Goal: Task Accomplishment & Management: Manage account settings

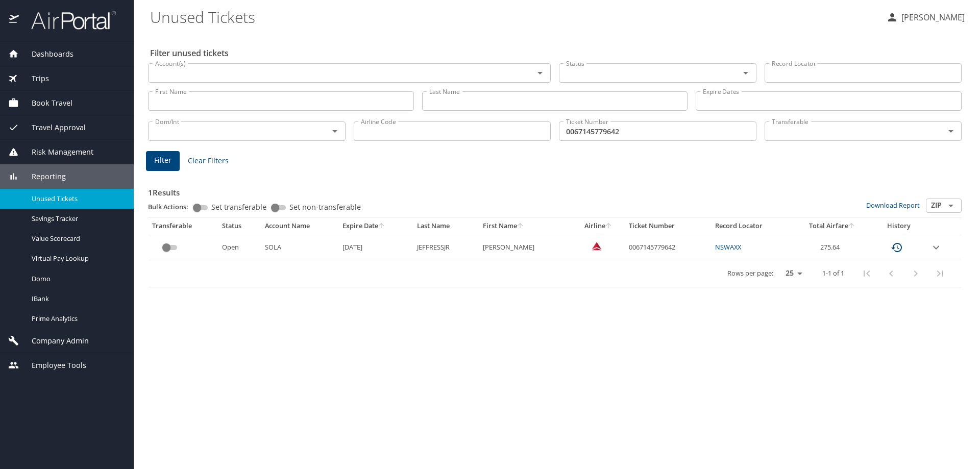
click at [56, 53] on span "Dashboards" at bounding box center [46, 53] width 55 height 11
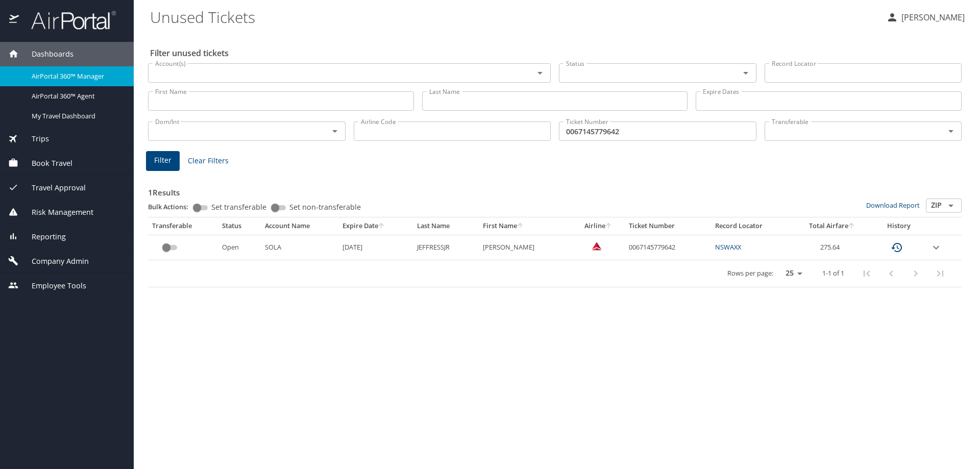
click at [70, 77] on span "AirPortal 360™ Manager" at bounding box center [77, 76] width 90 height 10
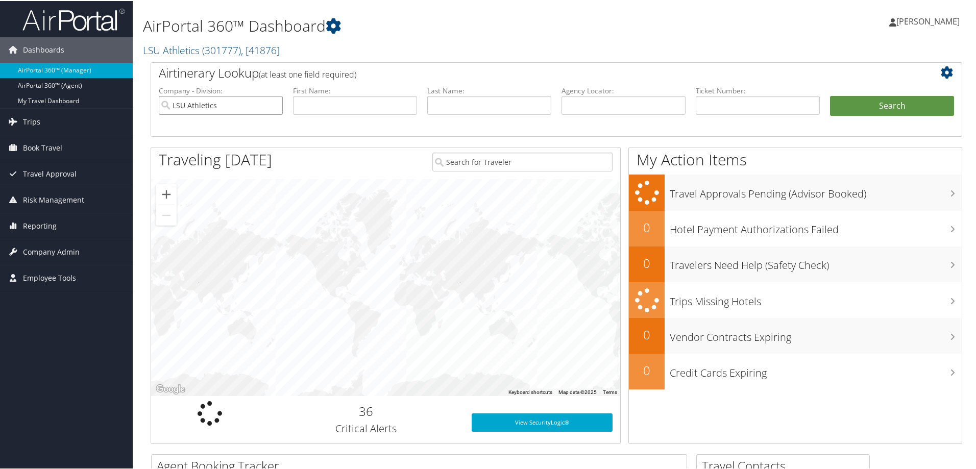
drag, startPoint x: 272, startPoint y: 103, endPoint x: 285, endPoint y: 101, distance: 12.3
click at [272, 102] on input "LSU Athletics" at bounding box center [221, 104] width 124 height 19
click at [313, 107] on input "text" at bounding box center [355, 104] width 124 height 19
type input "Winston"
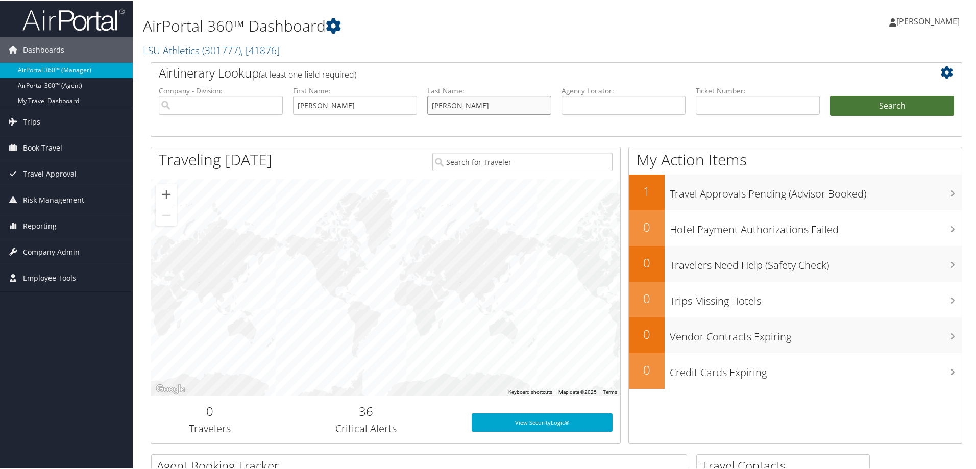
type input "Hines"
click at [868, 105] on button "Search" at bounding box center [892, 105] width 124 height 20
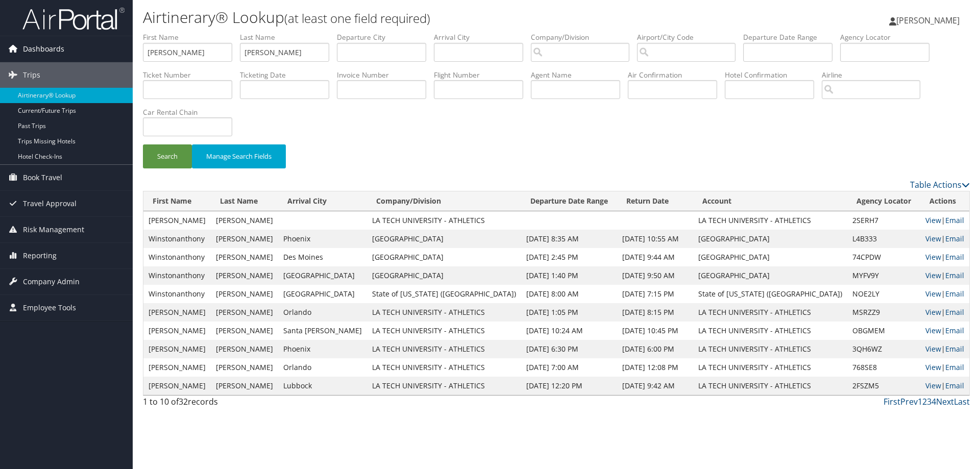
click at [56, 53] on span "Dashboards" at bounding box center [43, 49] width 41 height 26
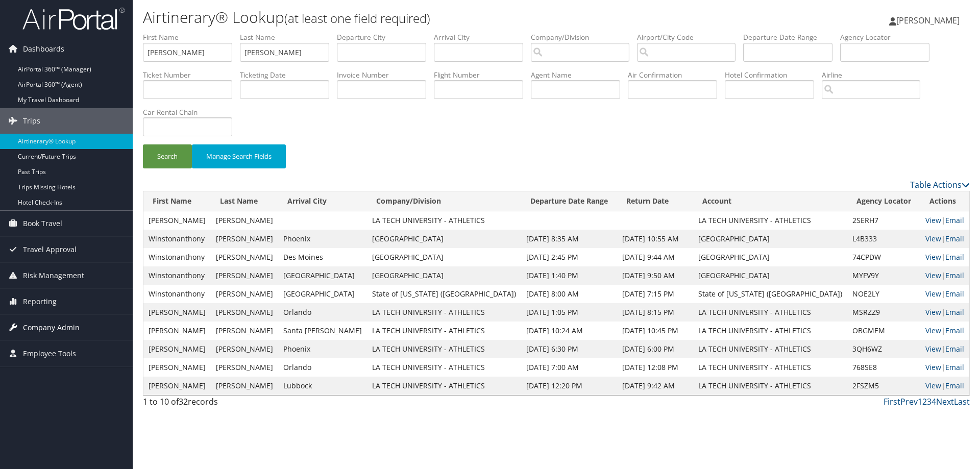
click at [64, 326] on span "Company Admin" at bounding box center [51, 328] width 57 height 26
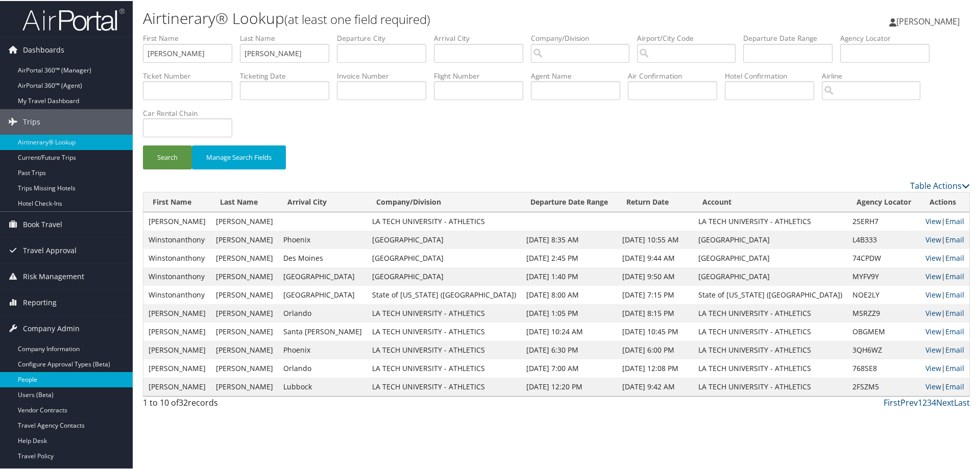
click at [50, 379] on link "People" at bounding box center [66, 378] width 133 height 15
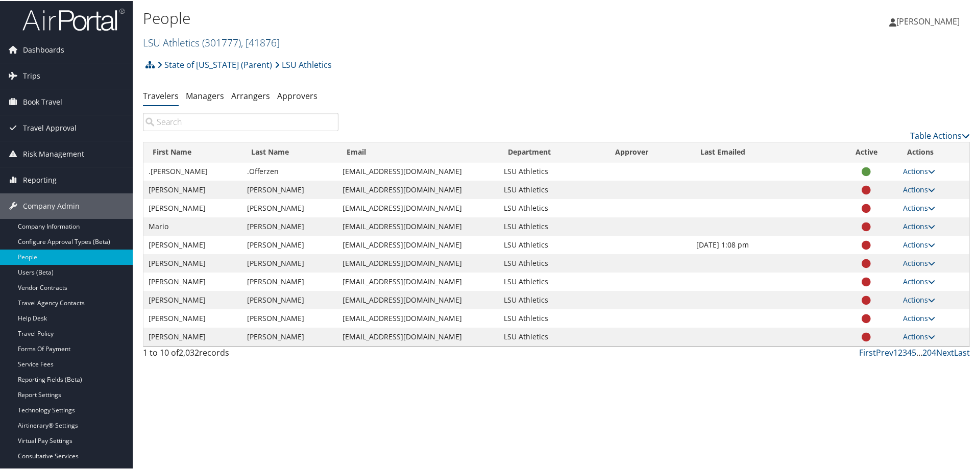
click at [223, 44] on span "( 301777 )" at bounding box center [221, 42] width 39 height 14
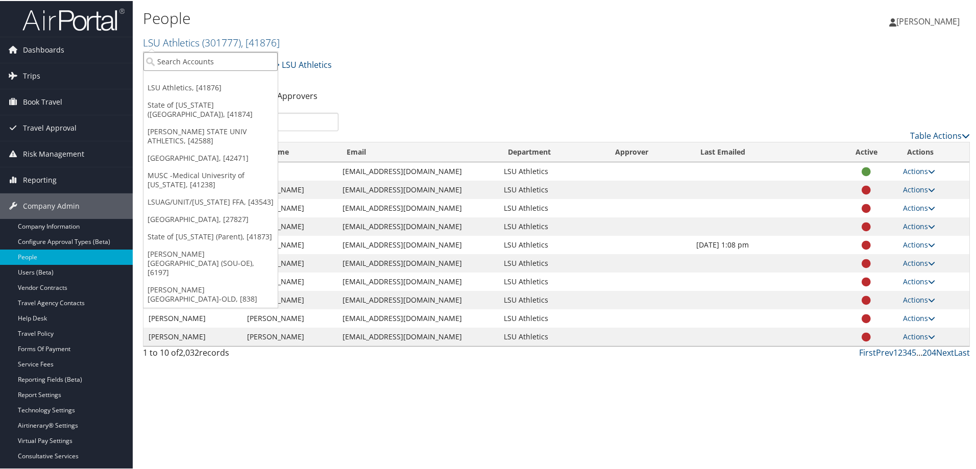
click at [194, 58] on input "search" at bounding box center [210, 60] width 134 height 19
click at [166, 59] on input "search" at bounding box center [210, 60] width 134 height 19
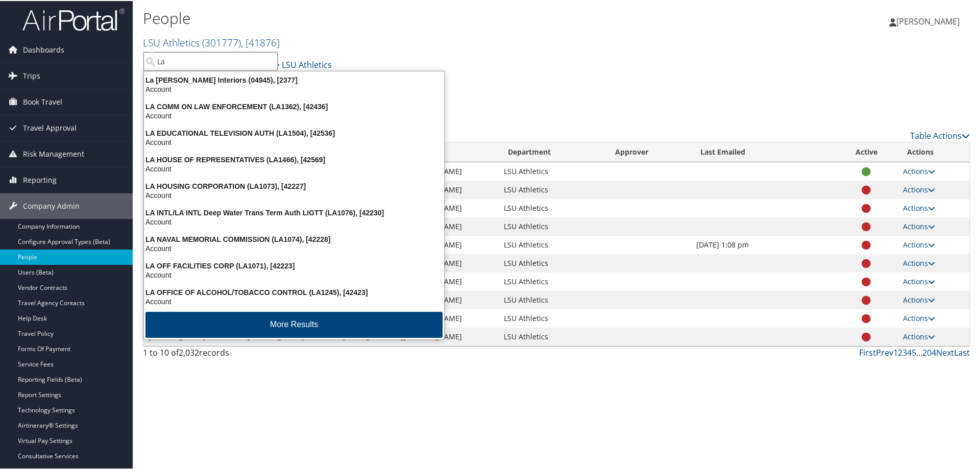
type input "La T"
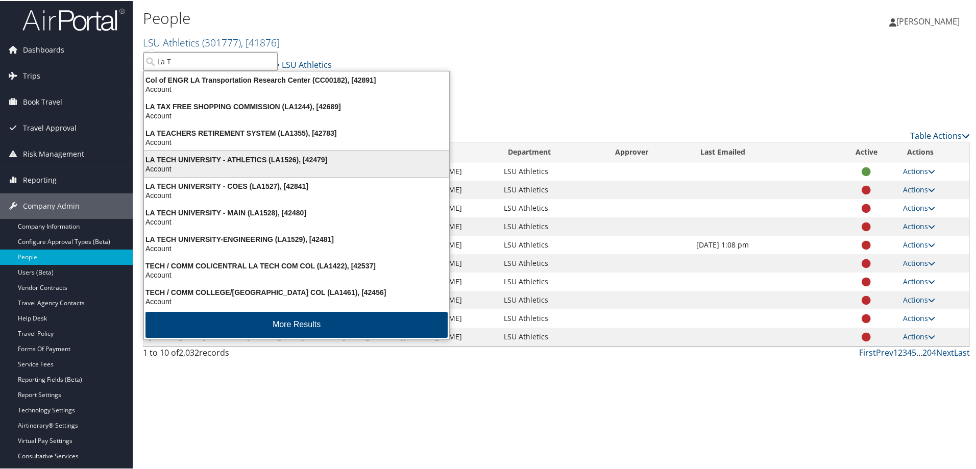
click at [230, 162] on div "LA TECH UNIVERSITY - ATHLETICS (LA1526), [42479]" at bounding box center [296, 158] width 317 height 9
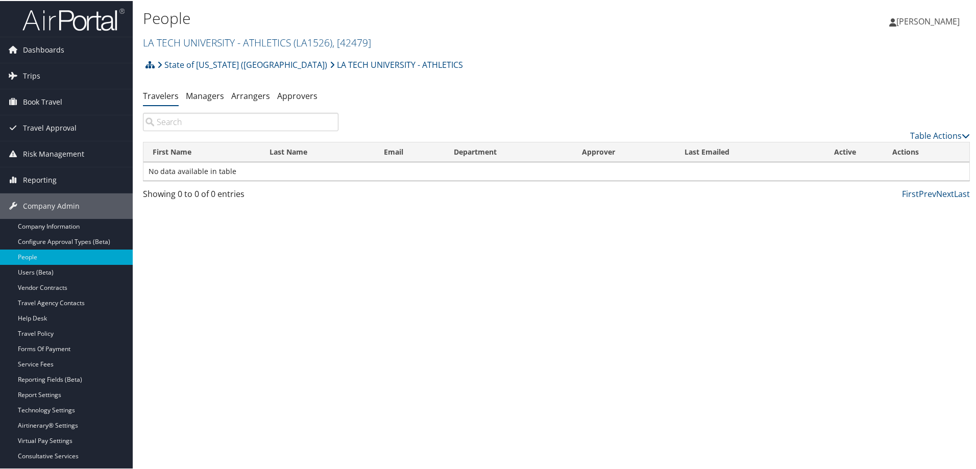
click at [177, 122] on input "search" at bounding box center [240, 121] width 195 height 18
type input "Winston Hines"
click at [203, 97] on link "Managers" at bounding box center [205, 94] width 38 height 11
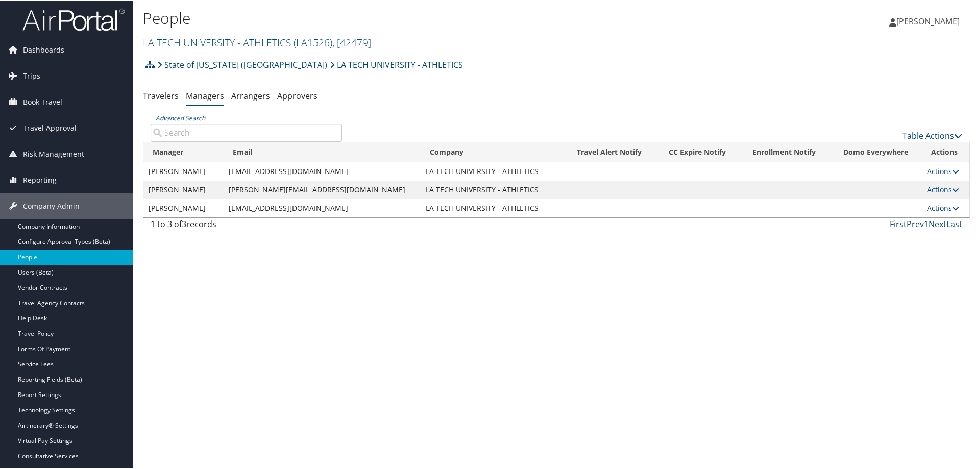
click at [211, 131] on input "Advanced Search" at bounding box center [246, 131] width 191 height 18
type input "H"
click at [160, 93] on link "Travelers" at bounding box center [161, 94] width 36 height 11
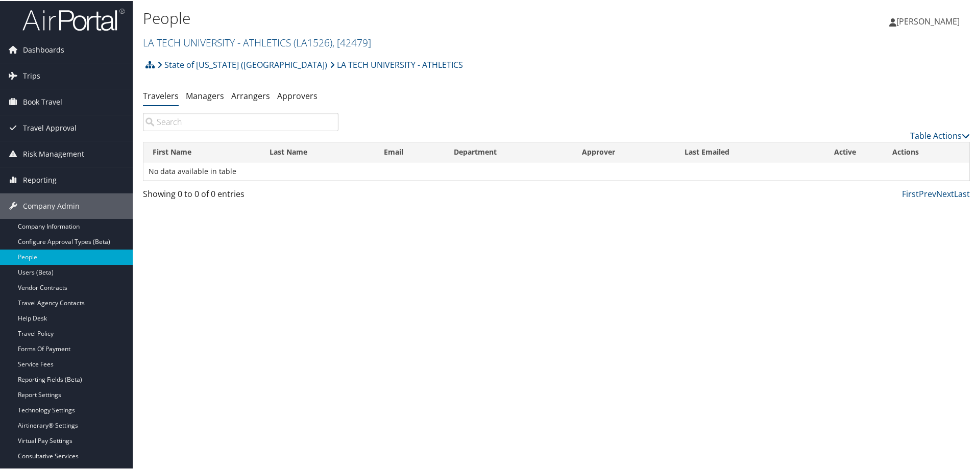
click at [169, 125] on input "search" at bounding box center [240, 121] width 195 height 18
type input "[PERSON_NAME]"
click at [250, 40] on link "LA TECH UNIVERSITY - ATHLETICS ( LA1526 ) , [ 42479 ]" at bounding box center [257, 42] width 228 height 14
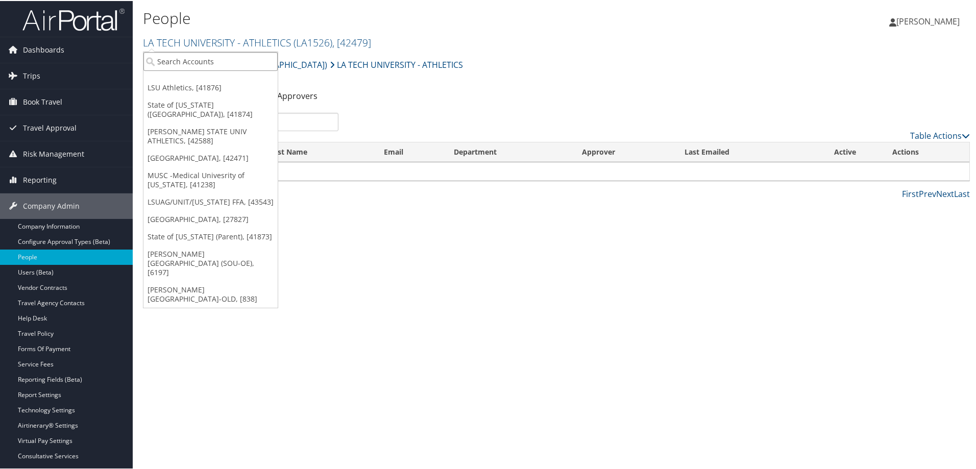
click at [181, 61] on input "search" at bounding box center [210, 60] width 134 height 19
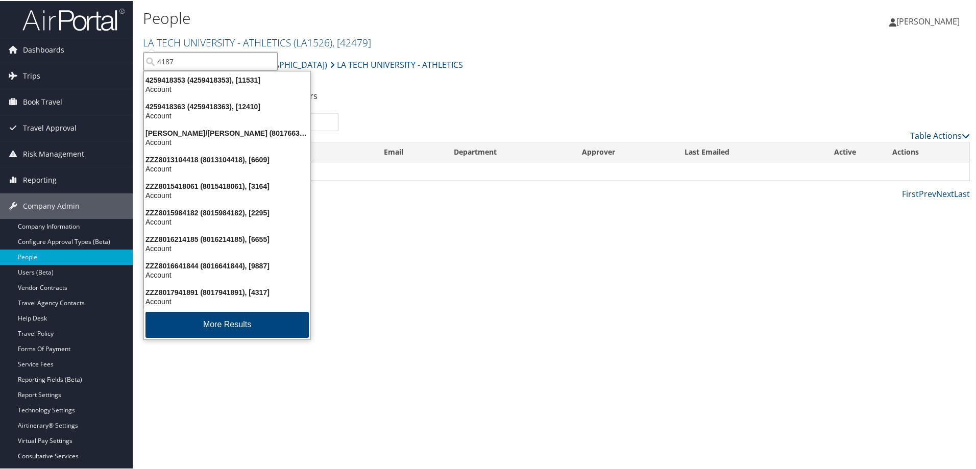
type input "41874"
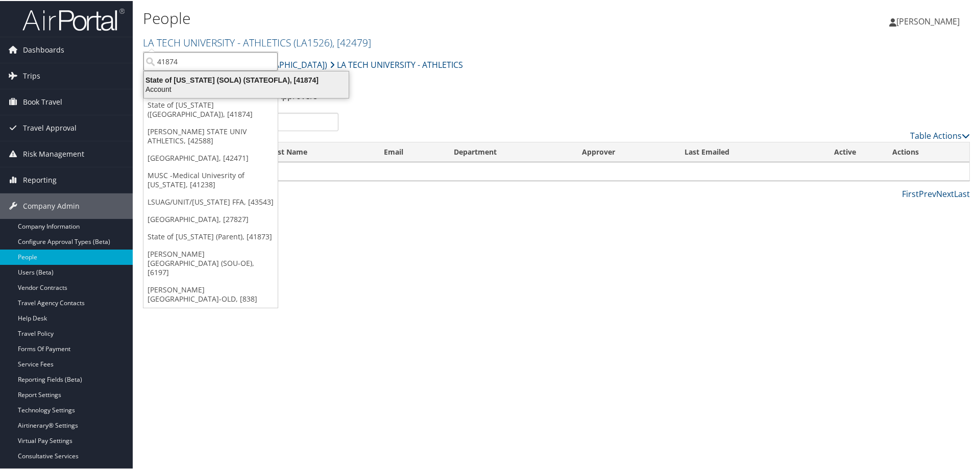
click at [207, 86] on div "Account" at bounding box center [246, 88] width 217 height 9
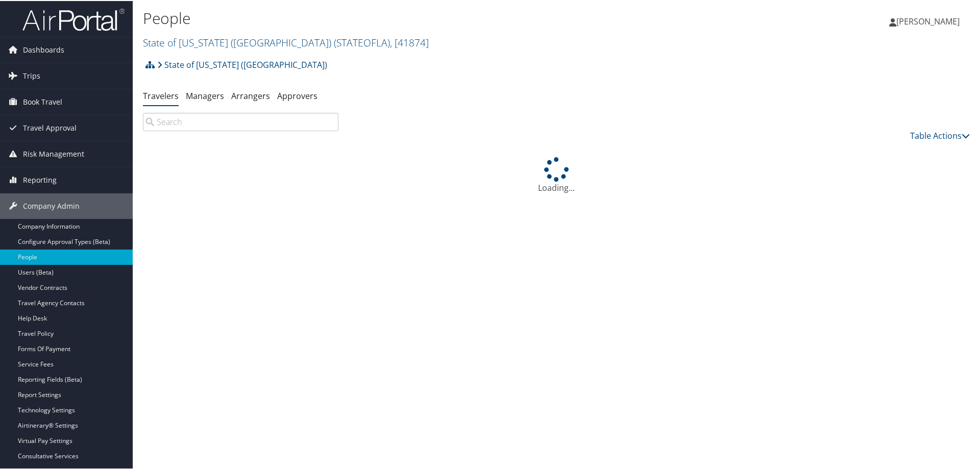
click at [180, 121] on input "search" at bounding box center [240, 121] width 195 height 18
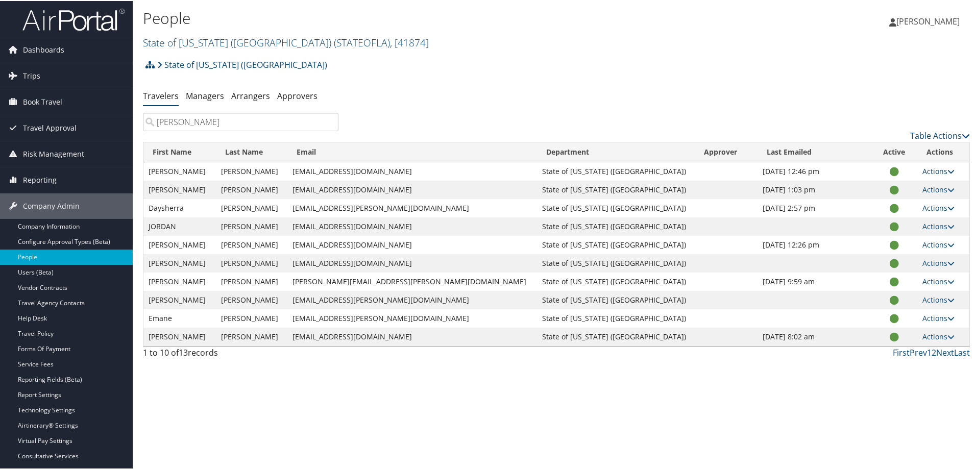
type input "[PERSON_NAME]"
click at [947, 170] on icon at bounding box center [950, 170] width 7 height 7
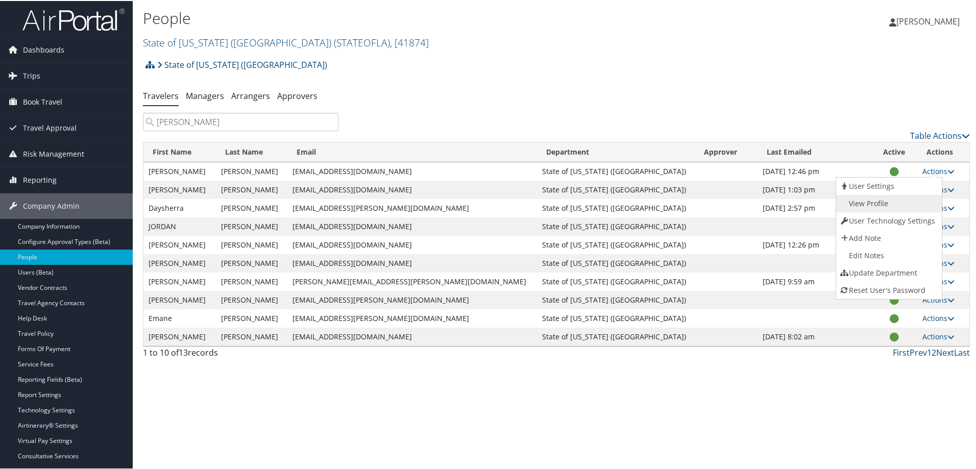
click at [878, 200] on link "View Profile" at bounding box center [888, 202] width 104 height 17
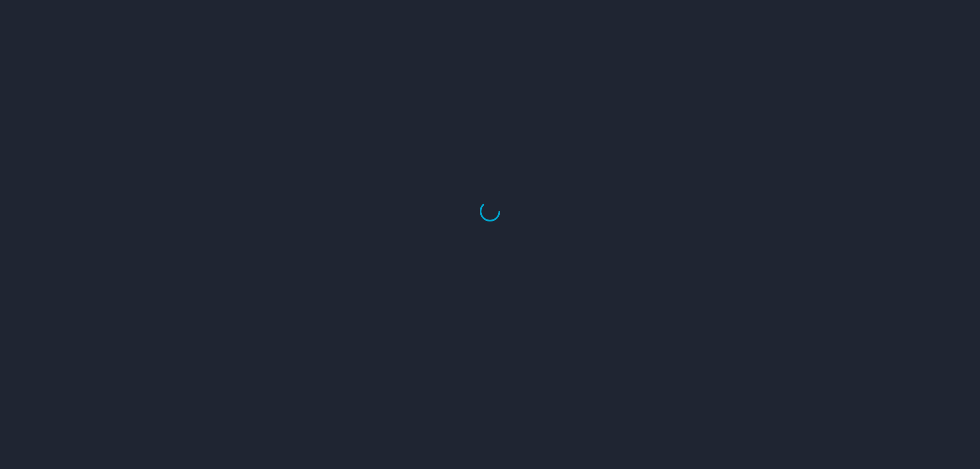
select select "US"
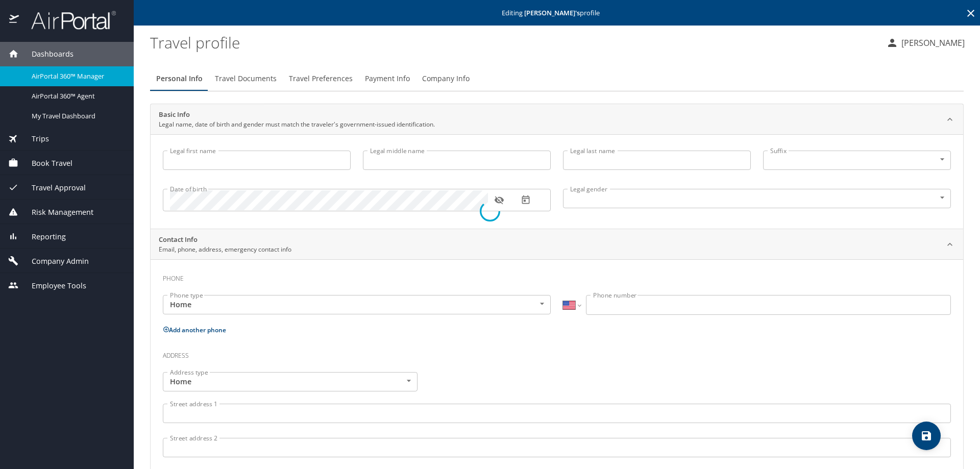
select select "US"
select select "EG"
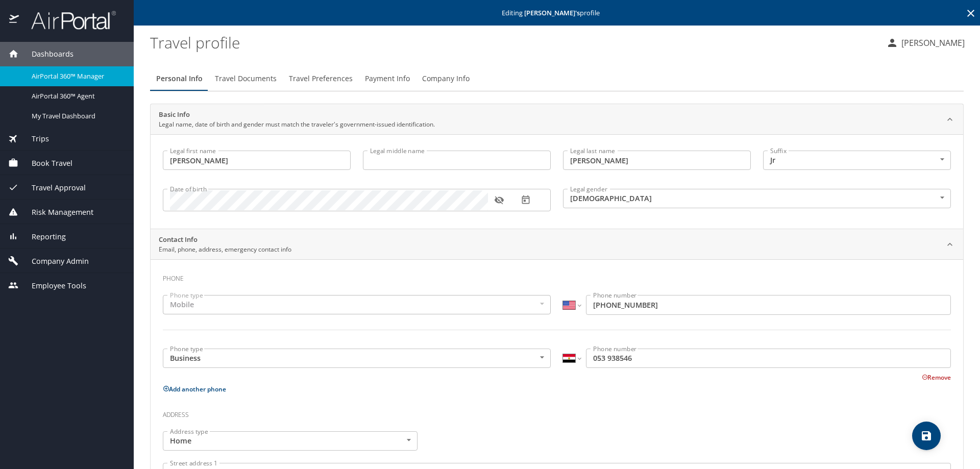
type input "[PERSON_NAME]"
type input "Jr"
type input "[DEMOGRAPHIC_DATA]"
type input "[PERSON_NAME]"
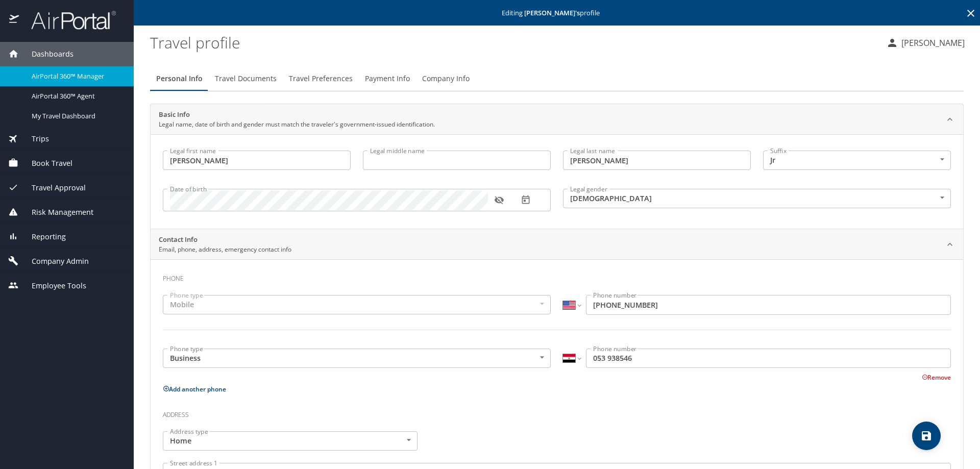
type input "[PERSON_NAME]"
select select "KP"
type input "2075849"
click at [296, 76] on span "Travel Preferences" at bounding box center [321, 78] width 64 height 13
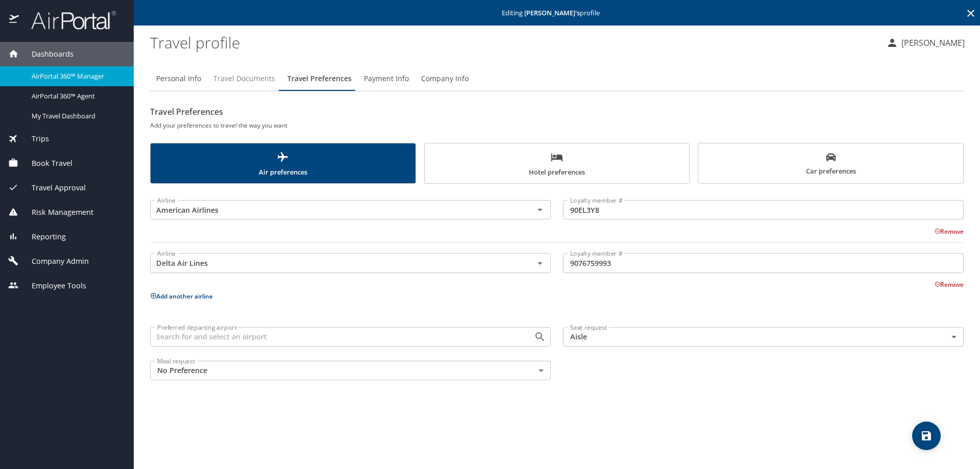
click at [240, 79] on span "Travel Documents" at bounding box center [244, 78] width 62 height 13
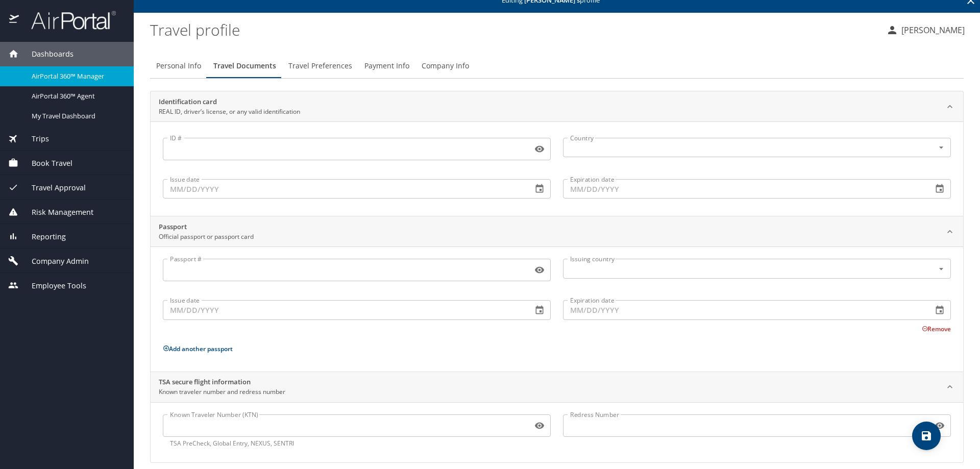
scroll to position [23, 0]
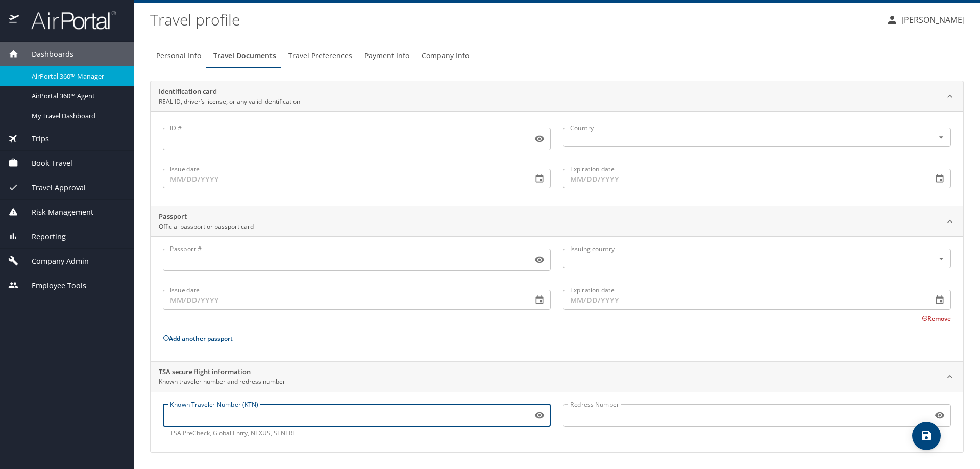
click at [187, 420] on input "Known Traveler Number (KTN)" at bounding box center [345, 415] width 365 height 19
paste input "TT12S26FT"
type input "TT12S26FT"
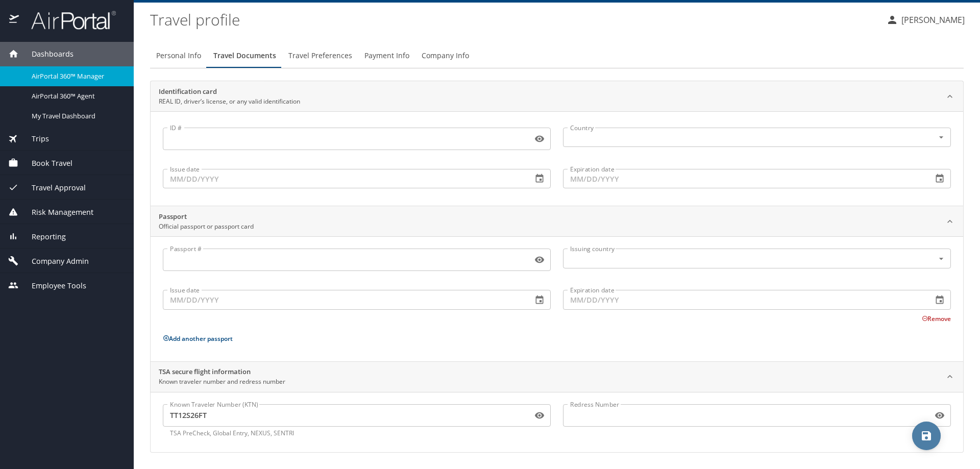
click at [928, 435] on icon "save" at bounding box center [926, 435] width 9 height 9
click at [172, 55] on span "Personal Info" at bounding box center [178, 55] width 45 height 13
select select "US"
select select "EG"
select select "KP"
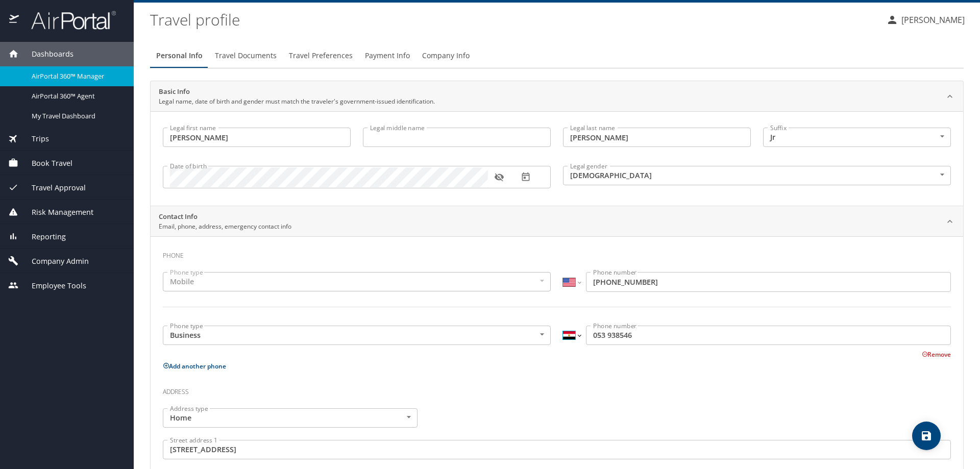
click at [575, 335] on select "International [GEOGRAPHIC_DATA] [GEOGRAPHIC_DATA] [GEOGRAPHIC_DATA] [GEOGRAPHIC…" at bounding box center [571, 335] width 17 height 19
click at [585, 365] on p "Add another phone" at bounding box center [557, 366] width 788 height 13
click at [62, 187] on span "Travel Approval" at bounding box center [52, 187] width 67 height 11
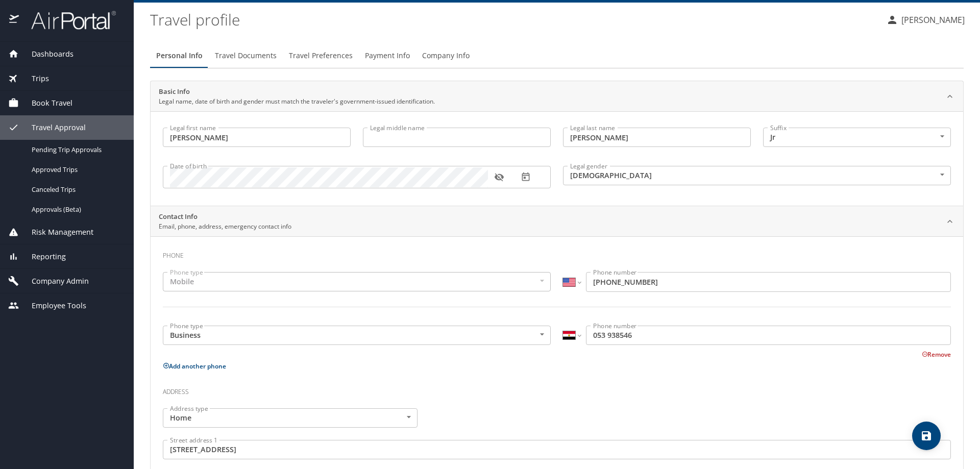
click at [67, 129] on span "Travel Approval" at bounding box center [52, 127] width 67 height 11
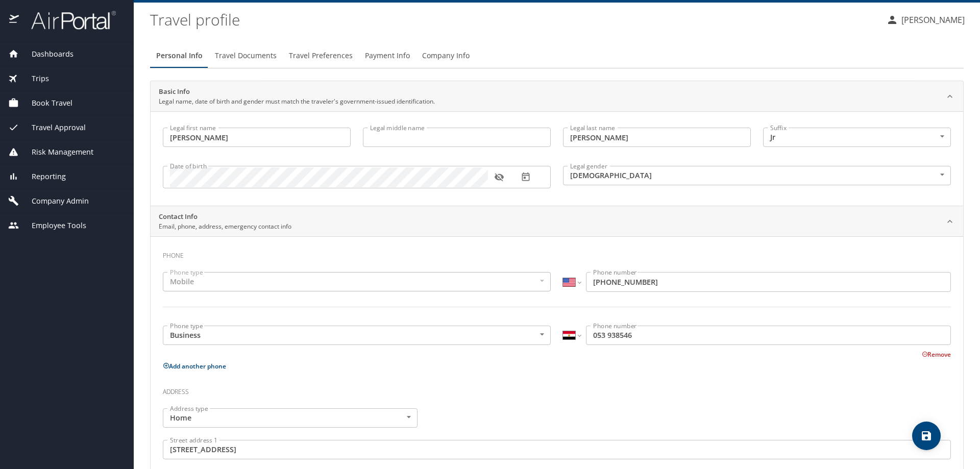
click at [67, 129] on span "Travel Approval" at bounding box center [52, 127] width 67 height 11
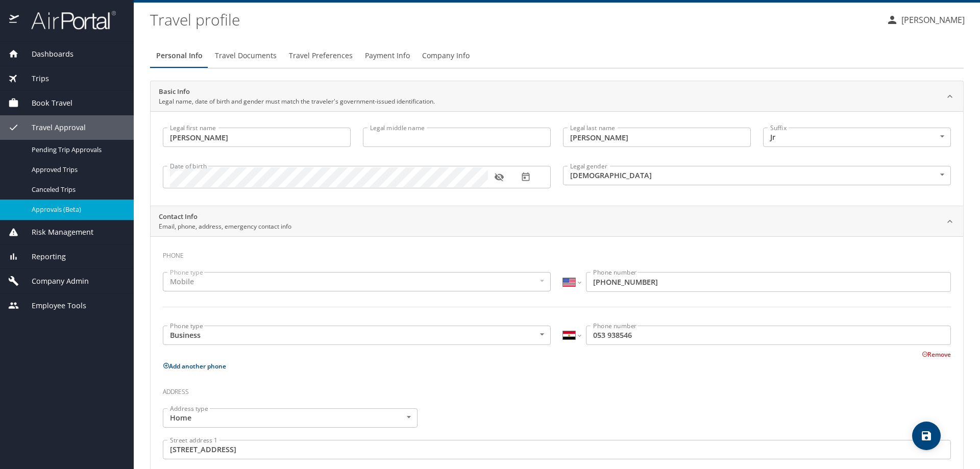
click at [69, 212] on span "Approvals (Beta)" at bounding box center [77, 210] width 90 height 10
